Goal: Task Accomplishment & Management: Use online tool/utility

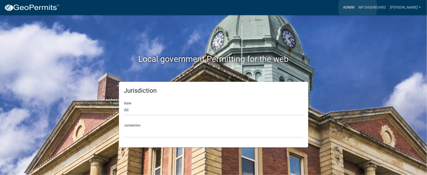
click at [357, 7] on link "Admin" at bounding box center [349, 8] width 16 height 10
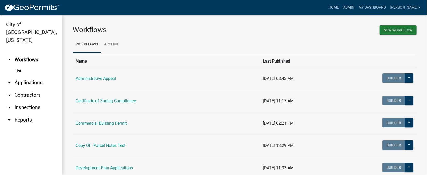
click at [26, 101] on link "arrow_drop_down Inspections" at bounding box center [31, 107] width 62 height 12
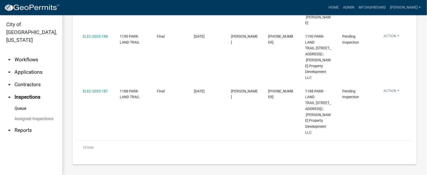
scroll to position [389, 0]
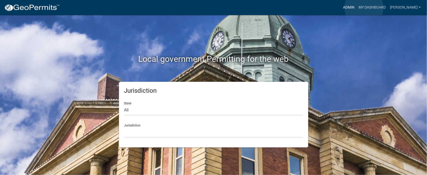
click at [357, 8] on link "Admin" at bounding box center [349, 8] width 16 height 10
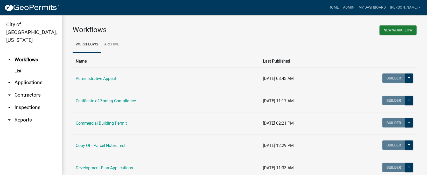
click at [30, 101] on link "arrow_drop_down Inspections" at bounding box center [31, 107] width 62 height 12
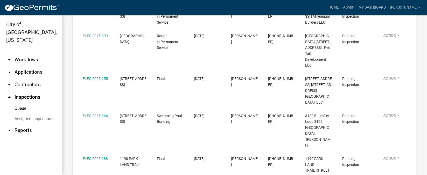
scroll to position [272, 0]
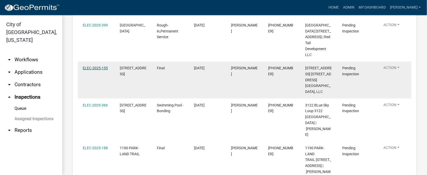
click at [99, 70] on link "ELEC-2025-155" at bounding box center [95, 68] width 25 height 4
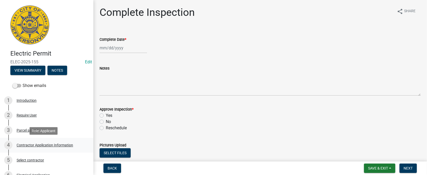
click at [50, 144] on div "Contractor Application Information" at bounding box center [45, 145] width 57 height 4
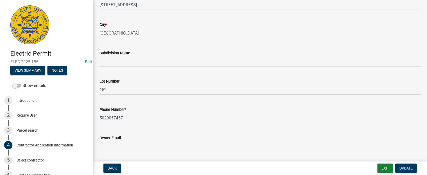
scroll to position [116, 0]
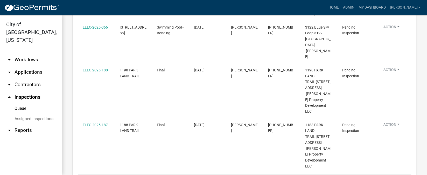
scroll to position [311, 0]
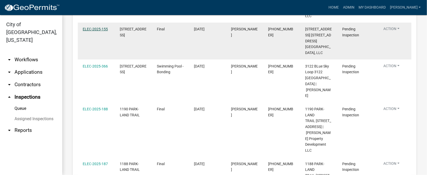
click at [86, 31] on link "ELEC-2025-155" at bounding box center [95, 29] width 25 height 4
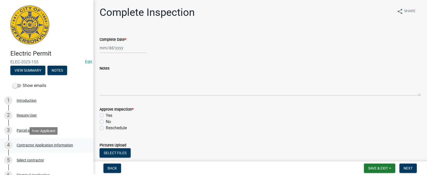
click at [58, 145] on div "Contractor Application Information" at bounding box center [45, 145] width 57 height 4
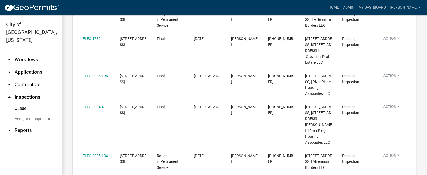
scroll to position [78, 0]
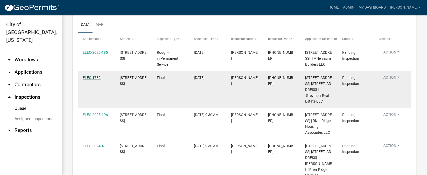
click at [90, 80] on link "ELEC-1789" at bounding box center [92, 77] width 18 height 4
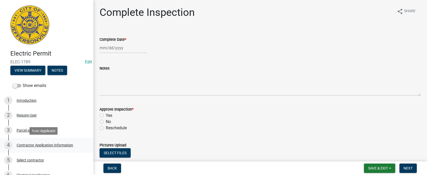
click at [40, 145] on div "Contractor Application Information" at bounding box center [45, 145] width 57 height 4
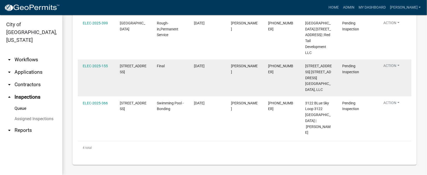
scroll to position [111, 0]
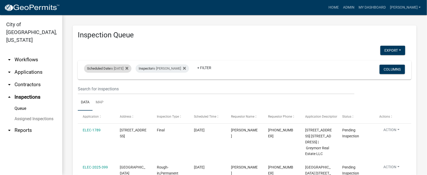
click at [132, 68] on div "Scheduled Date is [DATE]" at bounding box center [107, 68] width 47 height 8
click at [127, 87] on input "[DATE]" at bounding box center [112, 87] width 36 height 11
type input "[DATE]"
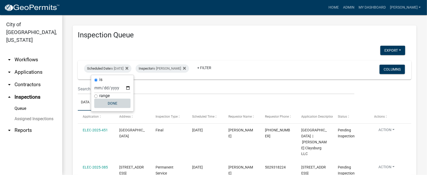
click at [112, 103] on button "Done" at bounding box center [112, 103] width 36 height 9
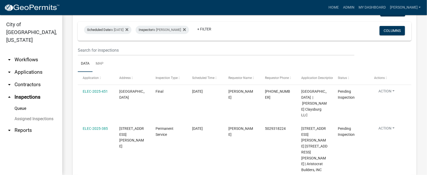
scroll to position [78, 0]
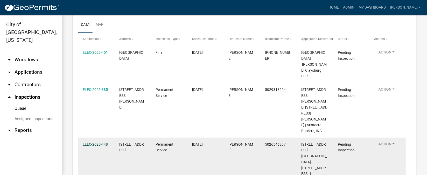
click at [95, 142] on link "ELEC-2025-448" at bounding box center [95, 144] width 25 height 4
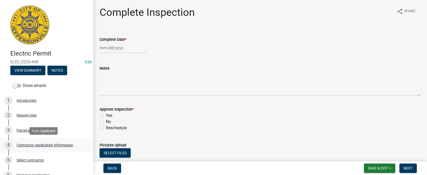
click at [46, 145] on div "Contractor Application Information" at bounding box center [45, 145] width 57 height 4
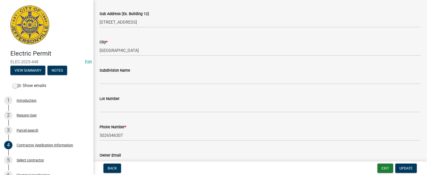
scroll to position [116, 0]
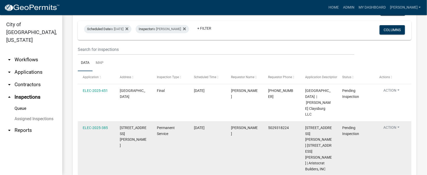
scroll to position [78, 0]
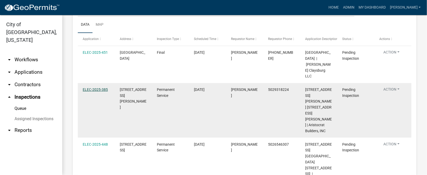
click at [91, 87] on link "ELEC-2025-385" at bounding box center [95, 89] width 25 height 4
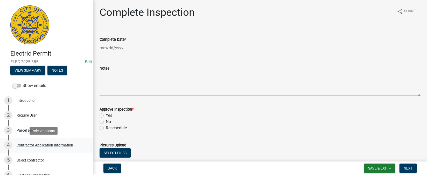
click at [59, 145] on div "Contractor Application Information" at bounding box center [45, 145] width 57 height 4
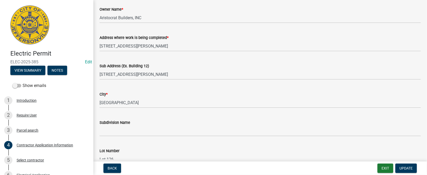
scroll to position [39, 0]
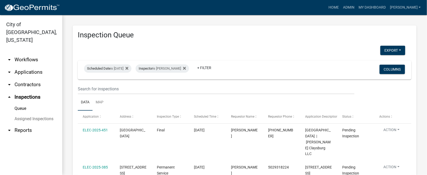
scroll to position [39, 0]
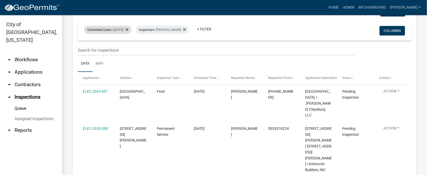
click at [129, 30] on div "Scheduled Date is 08/21/2025" at bounding box center [107, 30] width 47 height 8
click at [129, 51] on input "2025-08-21" at bounding box center [112, 49] width 36 height 11
type input "2025-08-20"
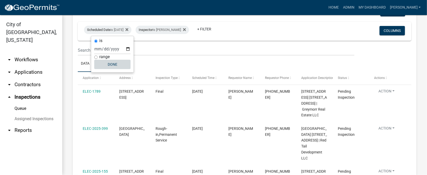
click at [116, 63] on button "Done" at bounding box center [112, 64] width 36 height 9
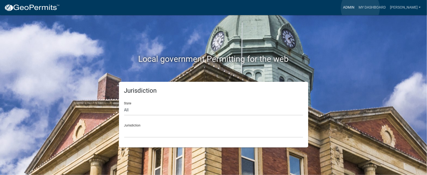
click at [357, 8] on link "Admin" at bounding box center [349, 8] width 16 height 10
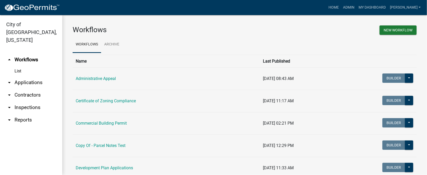
click at [18, 101] on link "arrow_drop_down Inspections" at bounding box center [31, 107] width 62 height 12
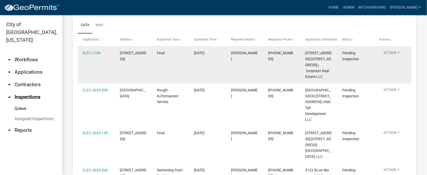
scroll to position [78, 0]
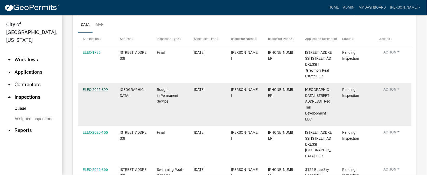
click at [99, 92] on link "ELEC-2025-399" at bounding box center [95, 89] width 25 height 4
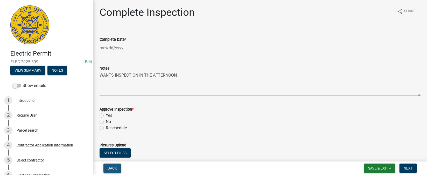
click at [110, 167] on span "Back" at bounding box center [112, 168] width 9 height 4
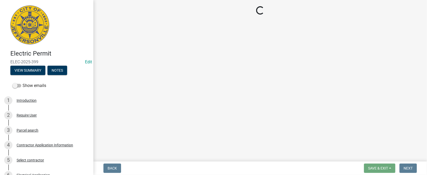
select select "36a8b8f0-2ef8-43e9-ae06-718f51af8d36"
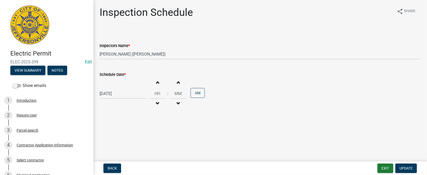
select select "8"
select select "2025"
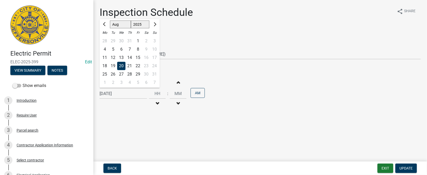
click at [123, 93] on input "[DATE]" at bounding box center [123, 93] width 47 height 11
click at [129, 64] on div "21" at bounding box center [130, 66] width 8 height 8
type input "08/21/2025"
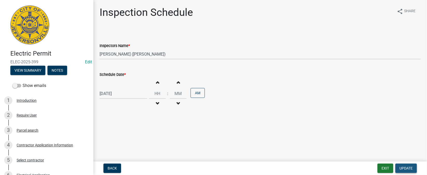
click at [404, 168] on span "Update" at bounding box center [406, 168] width 13 height 4
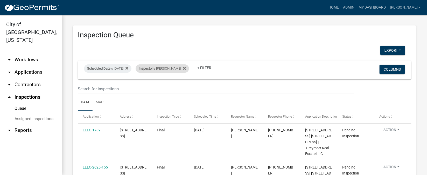
click at [182, 67] on div "Inspector is Harold Satterly" at bounding box center [162, 68] width 53 height 8
select select "36a8b8f0-2ef8-43e9-ae06-718f51af8d36"
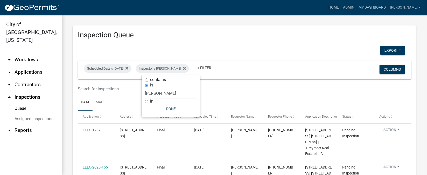
click at [256, 66] on div "Scheduled Date is 08/20/2025 Inspector is Harold Satterly + Filter" at bounding box center [189, 69] width 219 height 13
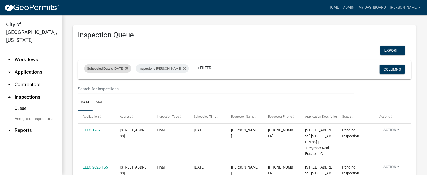
click at [131, 67] on div "Scheduled Date is 08/20/2025" at bounding box center [107, 68] width 47 height 8
click at [129, 86] on input "2025-08-20" at bounding box center [112, 87] width 36 height 11
type input "2025-08-21"
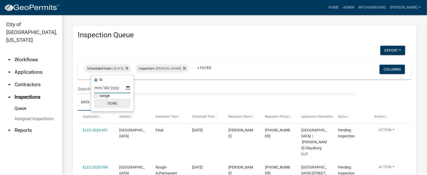
click at [108, 102] on button "Done" at bounding box center [112, 103] width 36 height 9
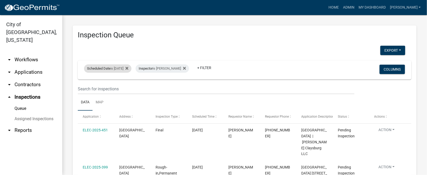
click at [129, 69] on div "Scheduled Date is 08/21/2025" at bounding box center [107, 68] width 47 height 8
click at [127, 89] on input "2025-08-21" at bounding box center [112, 87] width 36 height 11
type input "2025-08-20"
